Goal: Task Accomplishment & Management: Complete application form

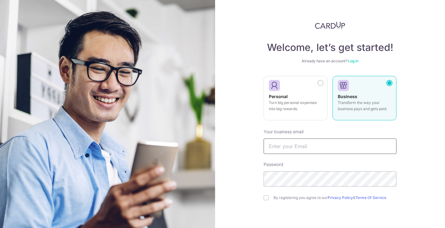
click at [359, 145] on input "text" at bounding box center [330, 146] width 133 height 15
type input "yuru0126@gmail.com"
click at [261, 197] on div "Welcome, let’s get started! Already have an account? Log in Personal Turn big p…" at bounding box center [330, 114] width 230 height 228
click at [268, 199] on input "checkbox" at bounding box center [266, 198] width 5 height 5
checkbox input "true"
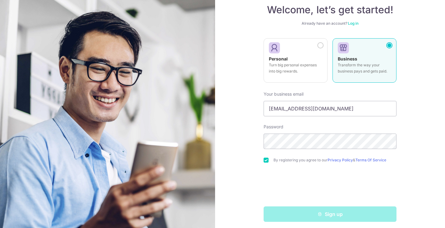
scroll to position [41, 0]
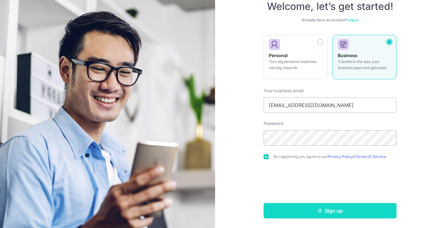
click at [296, 213] on button "Sign up" at bounding box center [330, 210] width 133 height 15
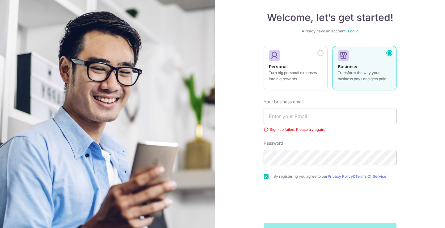
scroll to position [28, 0]
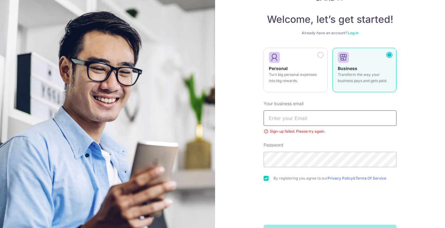
click at [285, 121] on input "text" at bounding box center [330, 118] width 133 height 15
type input "yuru01263@gmail.com"
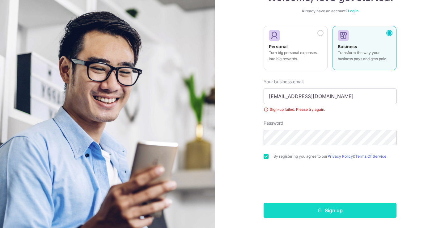
click at [286, 211] on button "Sign up" at bounding box center [330, 210] width 133 height 15
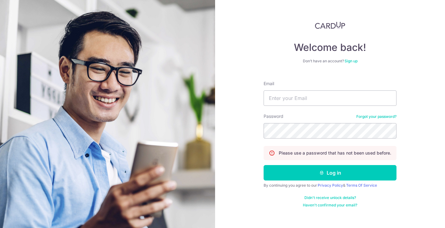
click at [349, 63] on link "Sign up" at bounding box center [351, 61] width 13 height 5
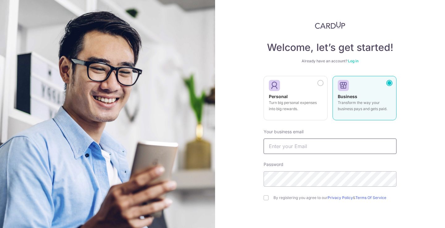
click at [302, 150] on input "text" at bounding box center [330, 146] width 133 height 15
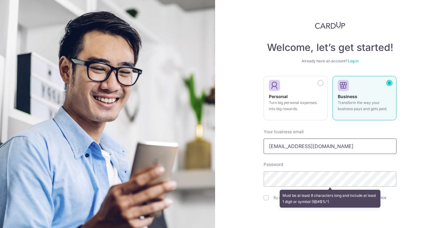
drag, startPoint x: 321, startPoint y: 146, endPoint x: 247, endPoint y: 146, distance: 74.2
click at [247, 146] on div "Welcome, let’s get started! Already have an account? Log in Personal Turn big p…" at bounding box center [330, 114] width 230 height 228
type input "[EMAIL_ADDRESS][DOMAIN_NAME]"
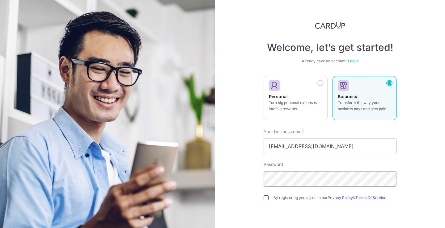
click at [264, 197] on input "checkbox" at bounding box center [266, 198] width 5 height 5
checkbox input "true"
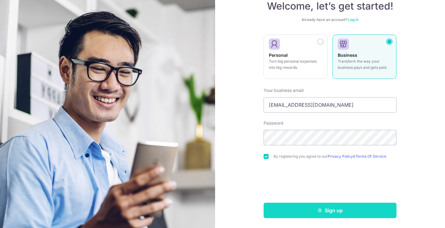
click at [290, 210] on button "Sign up" at bounding box center [330, 210] width 133 height 15
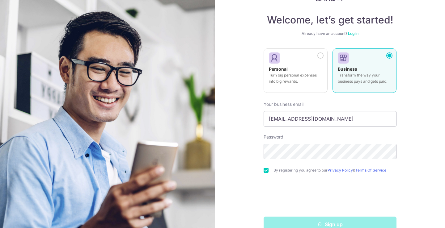
scroll to position [26, 0]
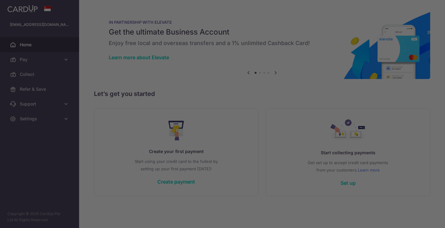
click at [28, 73] on div at bounding box center [224, 115] width 449 height 230
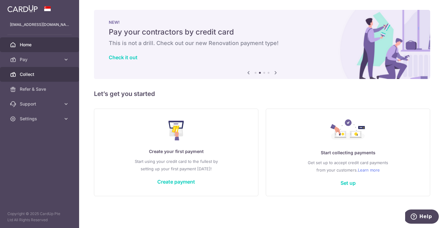
click at [37, 71] on span "Collect" at bounding box center [40, 74] width 41 height 6
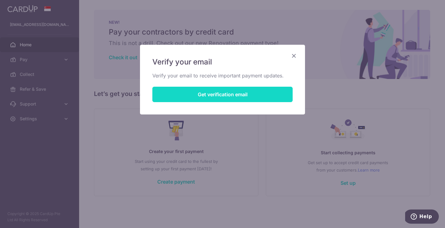
click at [219, 96] on button "Get verification email" at bounding box center [222, 94] width 140 height 15
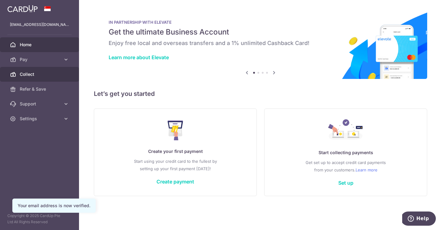
click at [39, 75] on span "Collect" at bounding box center [40, 74] width 41 height 6
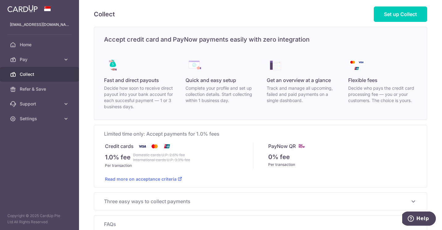
scroll to position [40, 0]
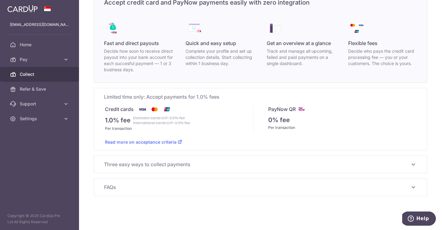
click at [379, 186] on span "FAQs" at bounding box center [257, 187] width 306 height 7
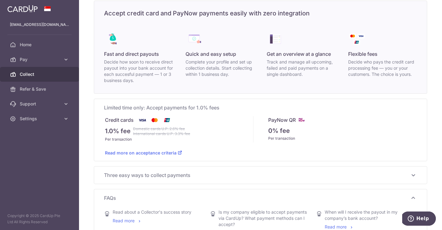
scroll to position [0, 0]
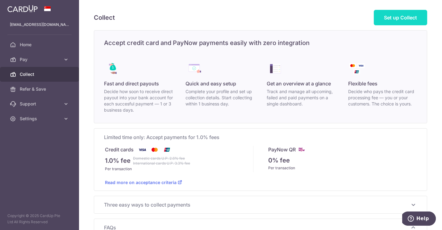
click at [390, 18] on span "Set up Collect" at bounding box center [400, 18] width 33 height 6
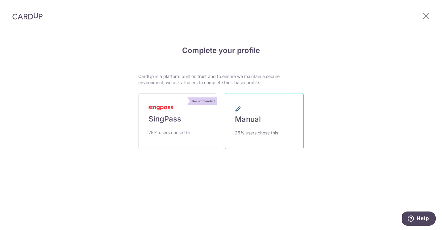
click at [287, 119] on link "Manual 25% users chose this" at bounding box center [264, 121] width 79 height 56
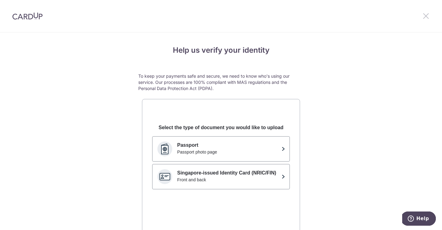
click at [428, 19] on icon at bounding box center [426, 16] width 7 height 8
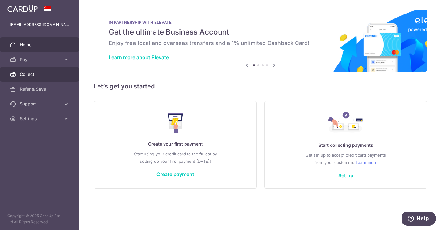
click at [29, 75] on span "Collect" at bounding box center [40, 74] width 41 height 6
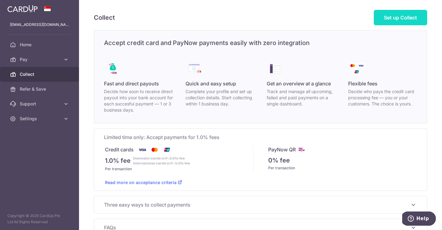
click at [407, 13] on link "Set up Collect" at bounding box center [400, 17] width 53 height 15
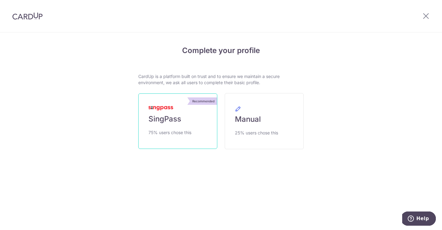
click at [183, 124] on link "Recommended SingPass 75% users chose this" at bounding box center [177, 122] width 79 height 56
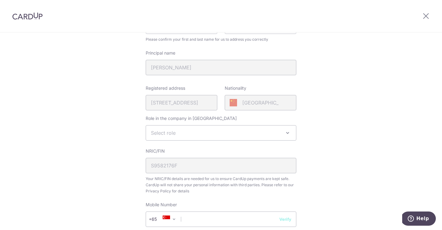
scroll to position [104, 0]
click at [230, 133] on span "Select role" at bounding box center [221, 131] width 150 height 15
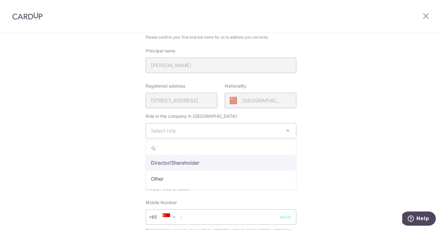
select select "director"
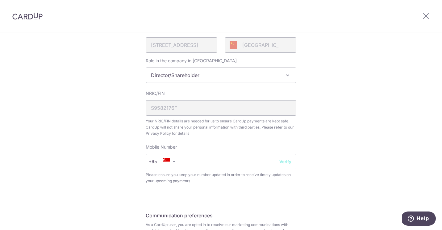
scroll to position [166, 0]
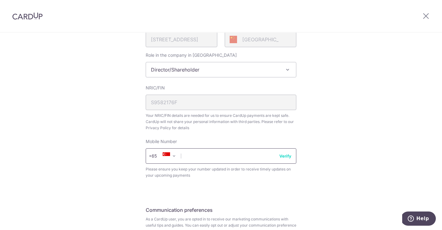
click at [226, 159] on input "text" at bounding box center [221, 156] width 151 height 15
type input "84526681"
click at [285, 155] on button "Verify" at bounding box center [286, 156] width 12 height 6
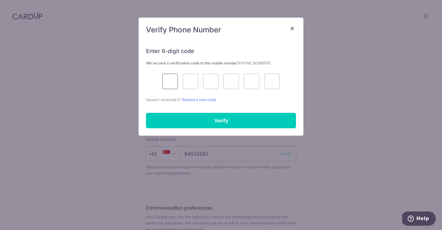
click at [175, 84] on input "text" at bounding box center [170, 81] width 15 height 15
type input "4"
type input "0"
type input "5"
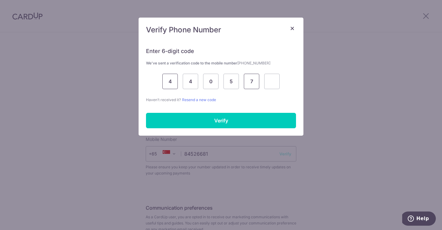
type input "7"
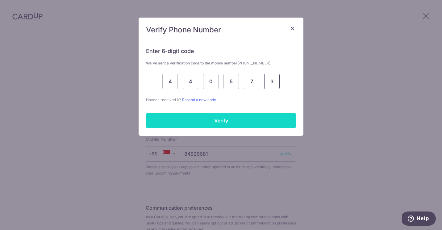
type input "3"
click at [175, 118] on input "Verify" at bounding box center [221, 120] width 150 height 15
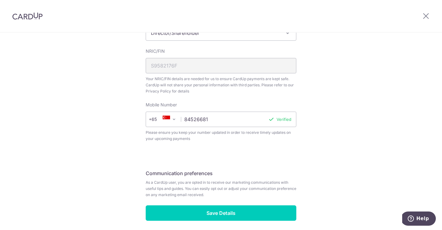
scroll to position [227, 0]
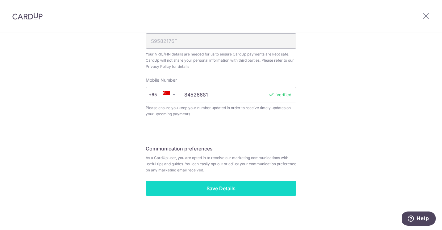
click at [190, 194] on input "Save Details" at bounding box center [221, 188] width 151 height 15
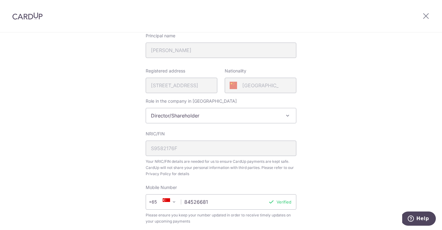
scroll to position [113, 0]
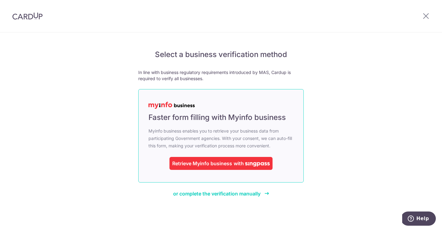
click at [188, 166] on div "Retrieve Myinfo business" at bounding box center [202, 163] width 60 height 7
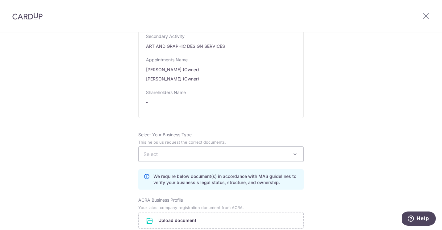
scroll to position [320, 0]
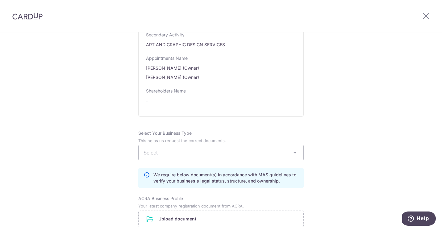
click at [180, 157] on span "Select" at bounding box center [221, 153] width 165 height 15
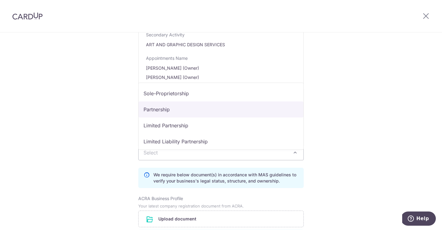
select select "Partnership"
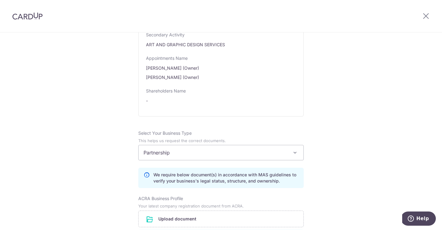
scroll to position [427, 0]
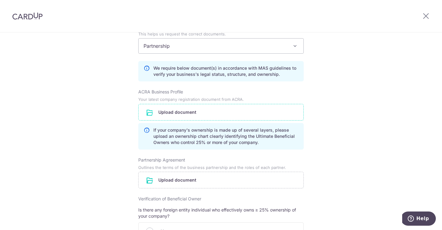
click at [207, 117] on input "file" at bounding box center [221, 112] width 165 height 16
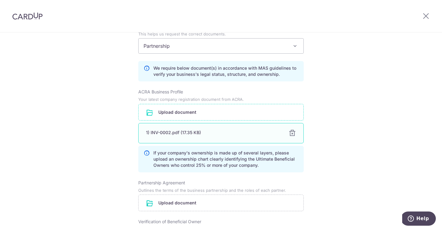
scroll to position [496, 0]
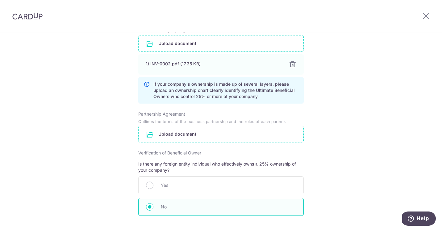
click at [211, 140] on input "file" at bounding box center [221, 134] width 165 height 16
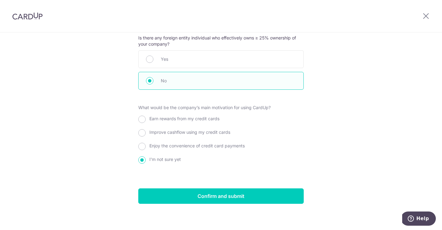
scroll to position [650, 0]
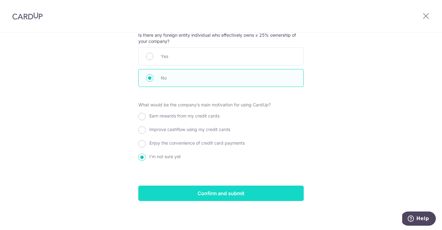
click at [179, 195] on input "Confirm and submit" at bounding box center [221, 193] width 166 height 15
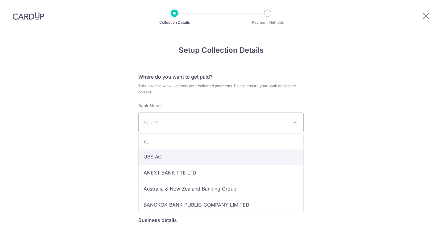
click at [192, 122] on span "Select" at bounding box center [216, 122] width 145 height 7
click at [188, 120] on span "Select" at bounding box center [216, 122] width 145 height 7
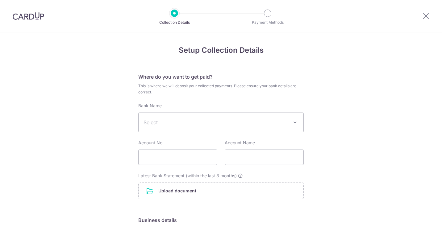
click at [188, 120] on span "Select" at bounding box center [216, 122] width 145 height 7
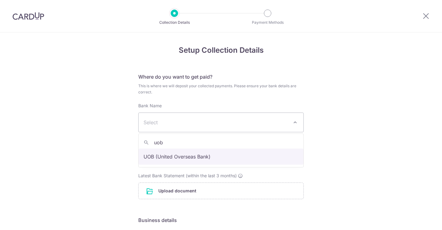
type input "uob"
select select "18"
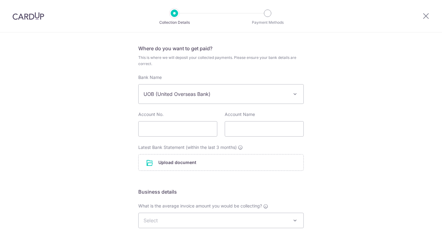
scroll to position [30, 0]
click at [175, 128] on input "text" at bounding box center [177, 127] width 79 height 15
type input "39393933939"
click at [233, 129] on input "text" at bounding box center [264, 127] width 79 height 15
type input "eve"
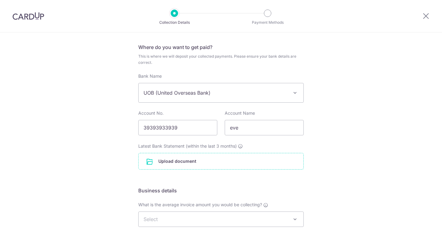
click at [209, 161] on input "file" at bounding box center [221, 162] width 165 height 16
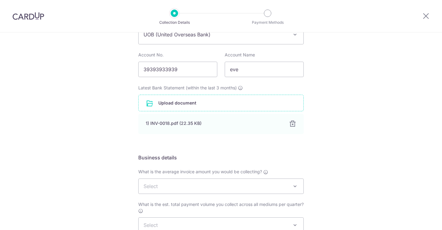
scroll to position [175, 0]
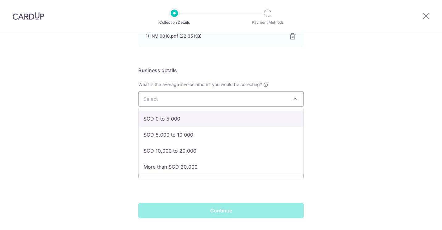
click at [189, 96] on span "Select" at bounding box center [221, 99] width 165 height 15
select select "SGD 0 to 5,000"
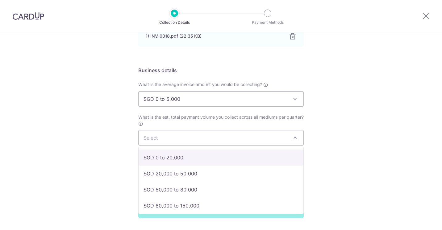
click at [182, 134] on span "Select" at bounding box center [221, 138] width 165 height 15
select select "SGD 0 to 20,000"
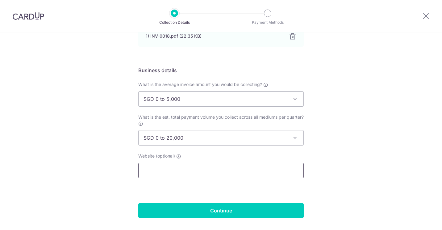
click at [181, 164] on input "text" at bounding box center [221, 170] width 166 height 15
click at [258, 192] on form "Where do you want to get paid? This is where we will deposit your collected pay…" at bounding box center [221, 58] width 166 height 321
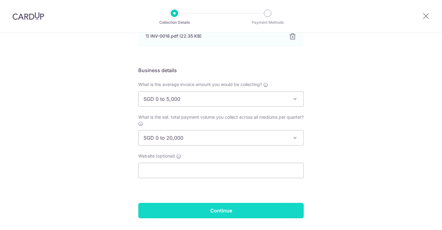
click at [250, 207] on input "Continue" at bounding box center [221, 210] width 166 height 15
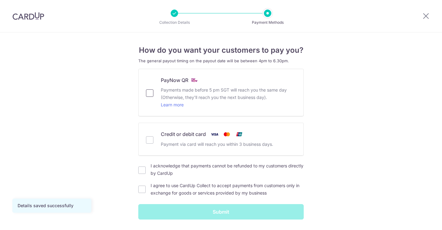
click at [151, 92] on input "PayNow QR Payments made before 5 pm SGT will reach you the same day (Otherwise,…" at bounding box center [149, 93] width 7 height 7
checkbox input "true"
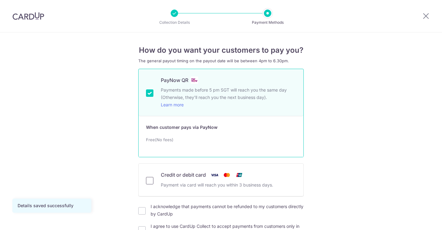
click at [152, 179] on input "Credit or debit card Payment via card will reach you within 3 business days." at bounding box center [149, 180] width 7 height 7
checkbox input "true"
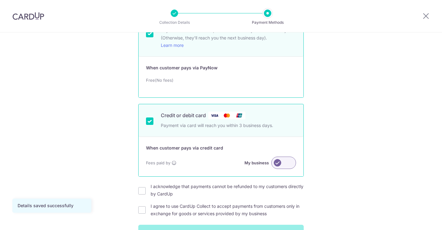
scroll to position [99, 0]
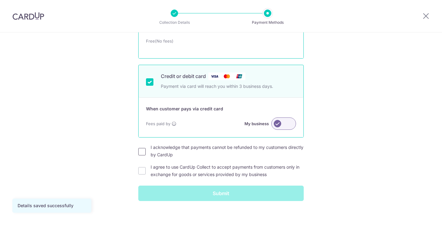
click at [144, 153] on input "I acknowledge that payments cannot be refunded to my customers directly by Card…" at bounding box center [141, 151] width 7 height 7
checkbox input "true"
click at [142, 171] on input "I agree to use CardUp Collect to accept payments from customers only in exchang…" at bounding box center [141, 170] width 7 height 7
checkbox input "true"
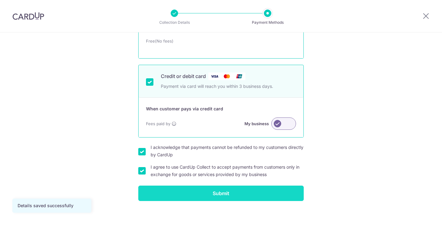
click at [161, 195] on input "Submit" at bounding box center [221, 193] width 166 height 15
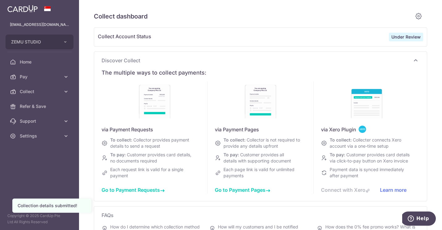
click at [402, 37] on strong "Under Review" at bounding box center [406, 36] width 29 height 5
click at [419, 15] on icon at bounding box center [418, 16] width 7 height 8
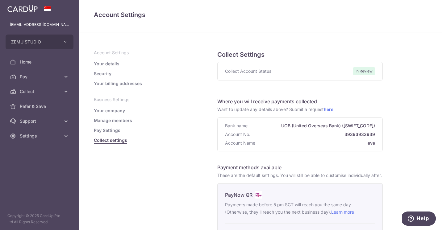
click at [362, 68] on span "In Review" at bounding box center [364, 71] width 22 height 8
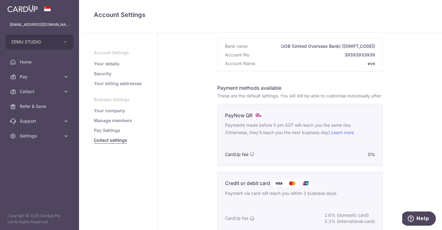
scroll to position [252, 0]
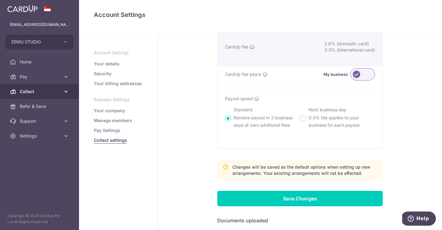
click at [42, 96] on link "Collect" at bounding box center [39, 91] width 79 height 15
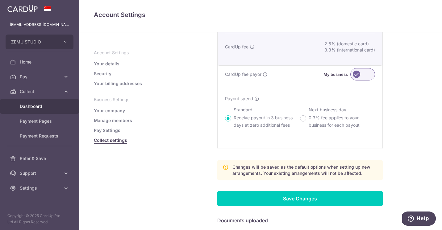
click at [50, 108] on span "Dashboard" at bounding box center [40, 107] width 41 height 6
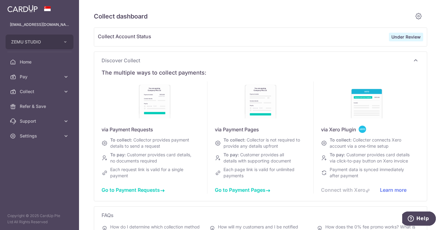
type input "[DATE]"
